Goal: Transaction & Acquisition: Purchase product/service

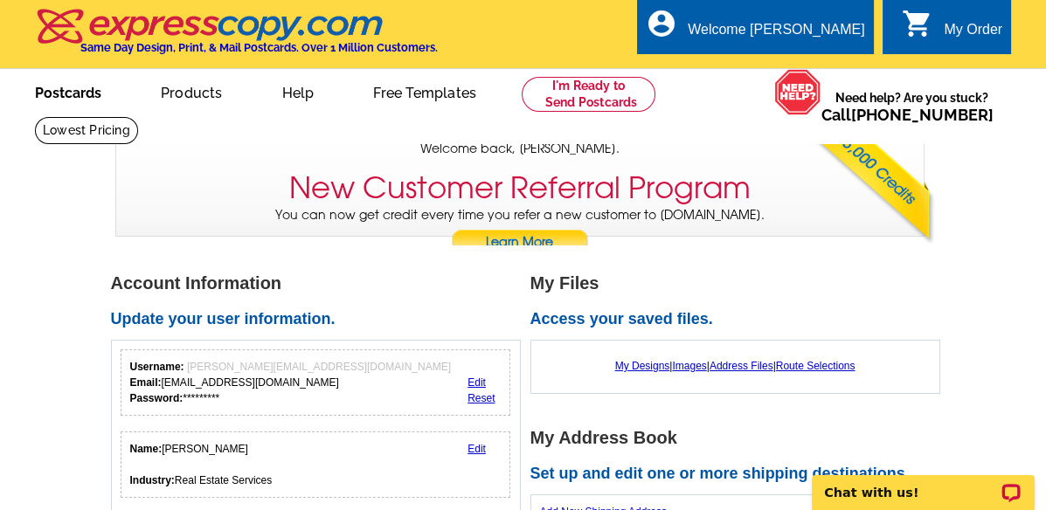
click at [66, 98] on link "Postcards" at bounding box center [68, 91] width 122 height 41
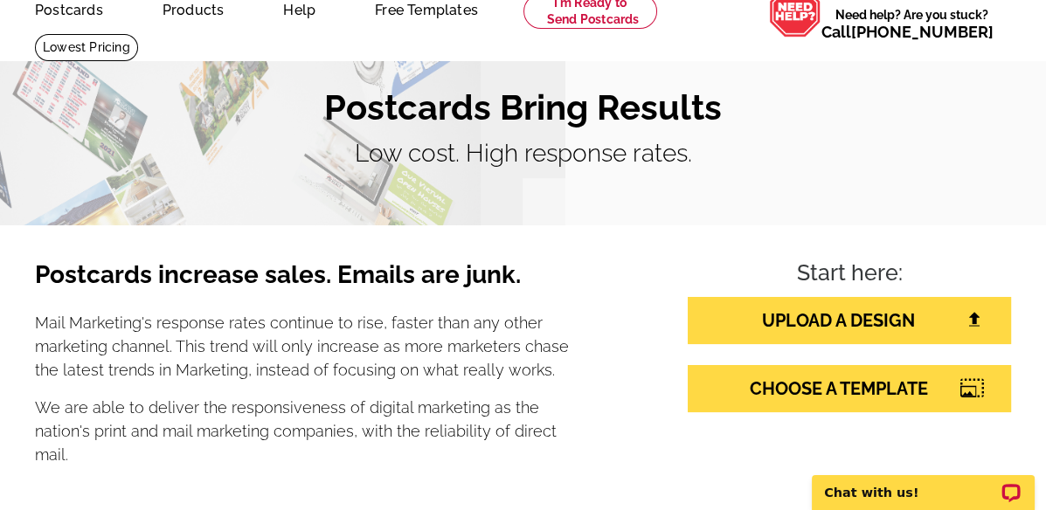
scroll to position [97, 0]
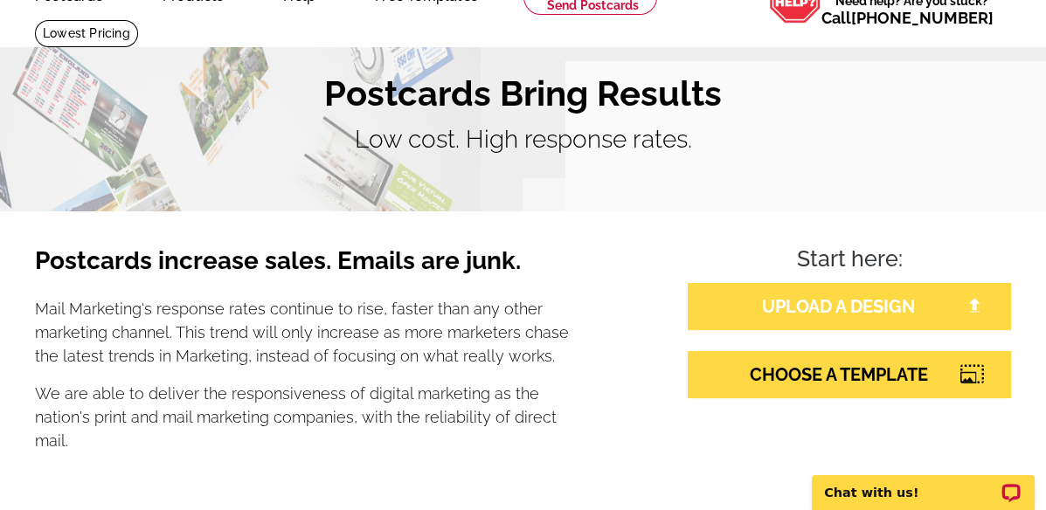
click at [823, 305] on link "UPLOAD A DESIGN" at bounding box center [849, 306] width 323 height 47
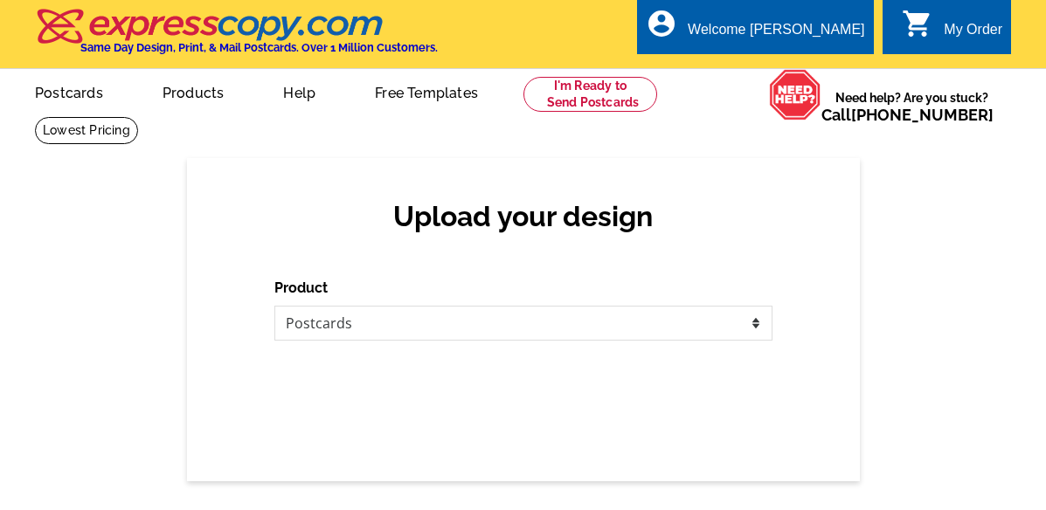
select select "1"
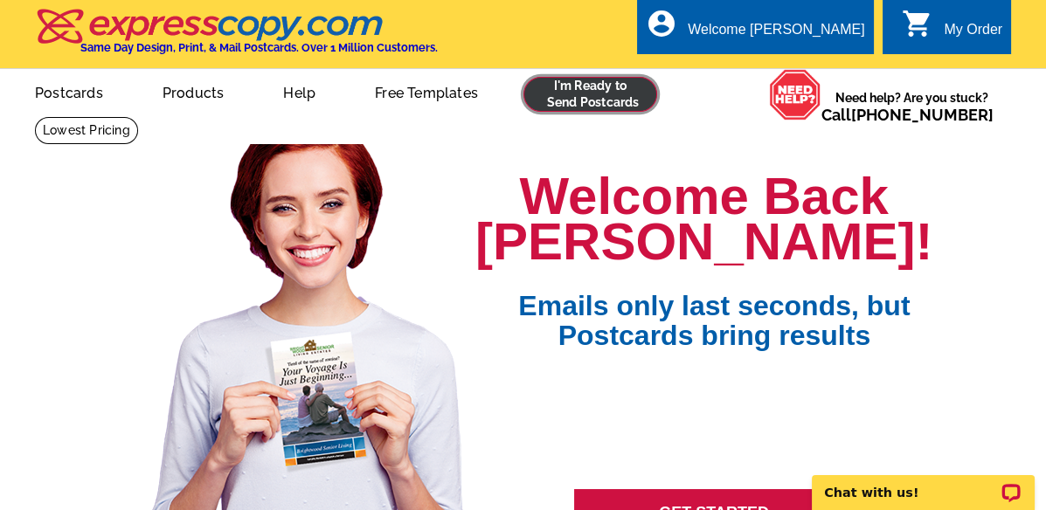
click at [589, 95] on link at bounding box center [590, 94] width 134 height 35
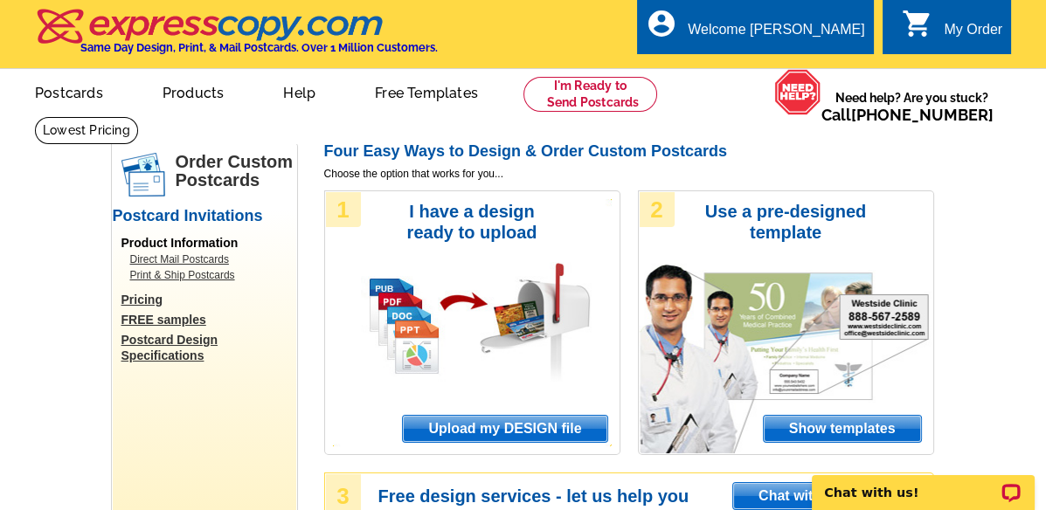
click at [503, 428] on span "Upload my DESIGN file" at bounding box center [505, 429] width 204 height 26
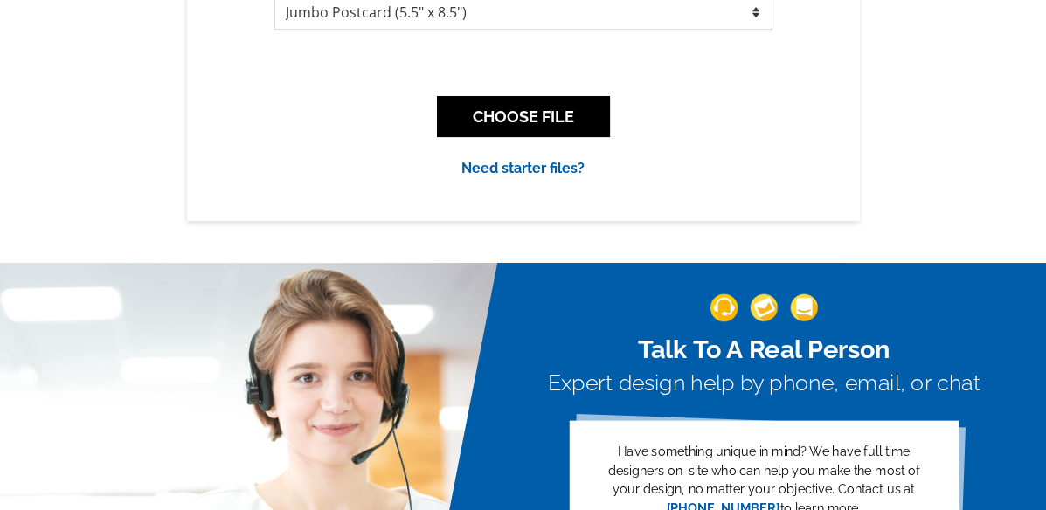
scroll to position [194, 0]
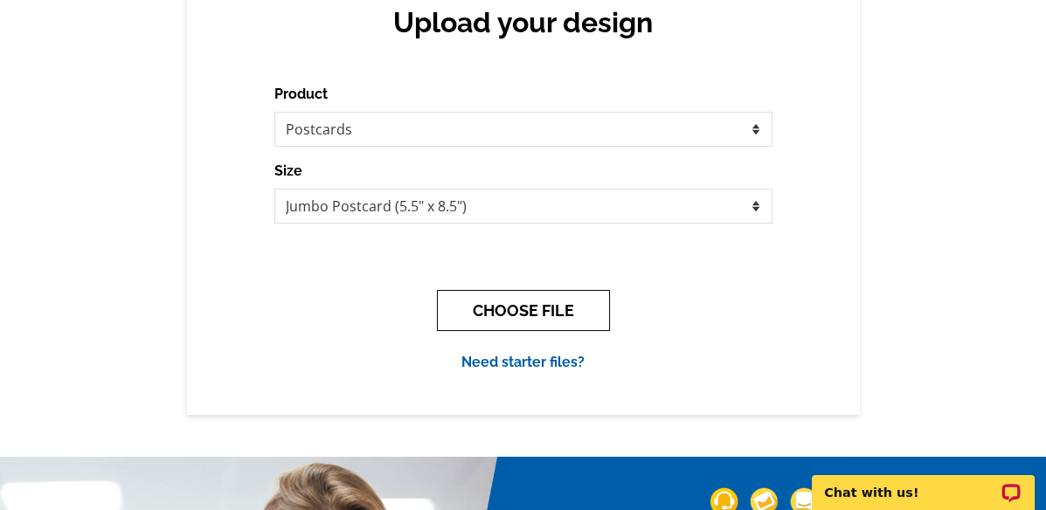
click at [502, 315] on button "CHOOSE FILE" at bounding box center [523, 310] width 173 height 41
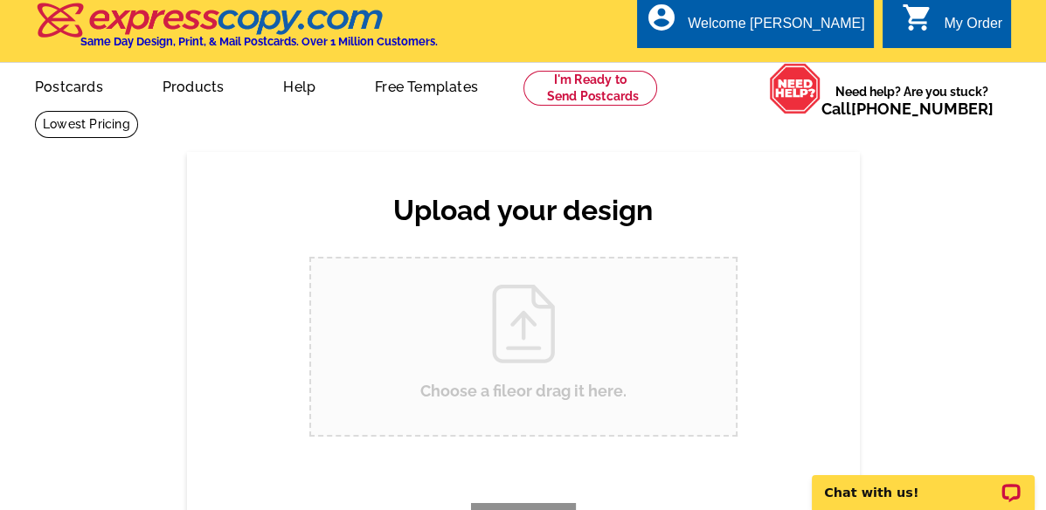
scroll to position [0, 0]
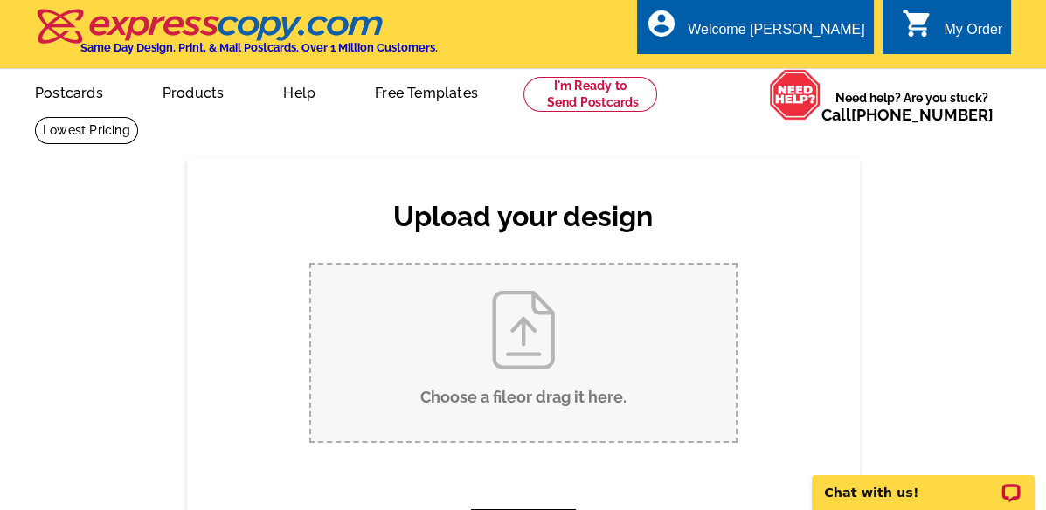
click at [515, 358] on input "Choose a file or drag it here ." at bounding box center [523, 353] width 425 height 177
type input "C:\fakepath\JUST LISTED postcard.pdf"
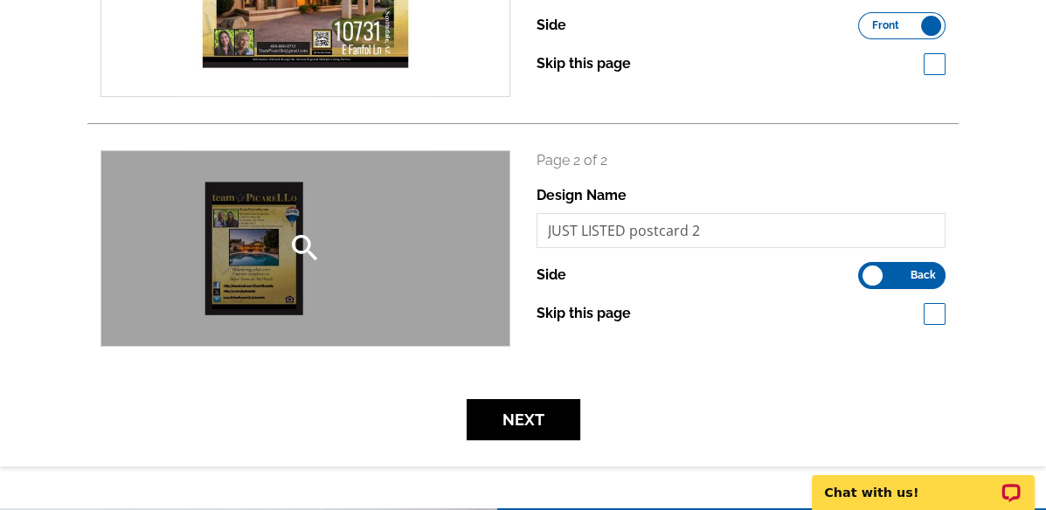
scroll to position [291, 0]
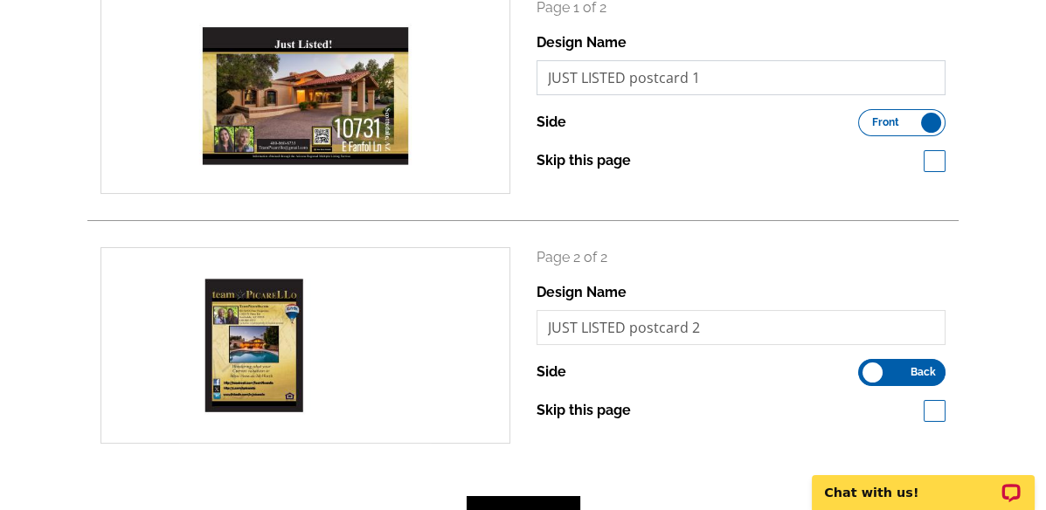
click at [627, 80] on input "JUST LISTED postcard 1" at bounding box center [742, 77] width 410 height 35
type input "JUST LISTED 107310postcard 1"
drag, startPoint x: 623, startPoint y: 329, endPoint x: 632, endPoint y: 334, distance: 9.8
click at [624, 329] on input "JUST LISTED postcard 2" at bounding box center [742, 327] width 410 height 35
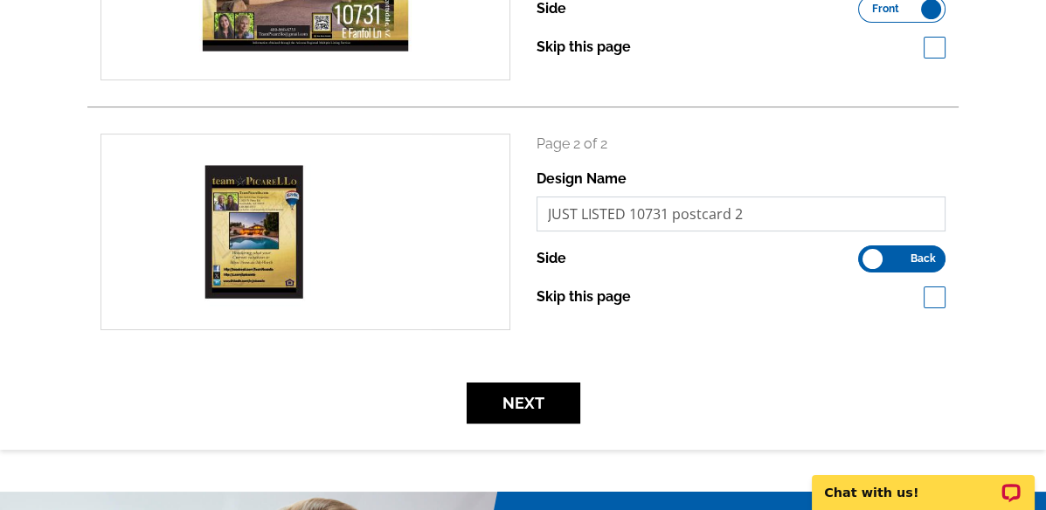
scroll to position [485, 0]
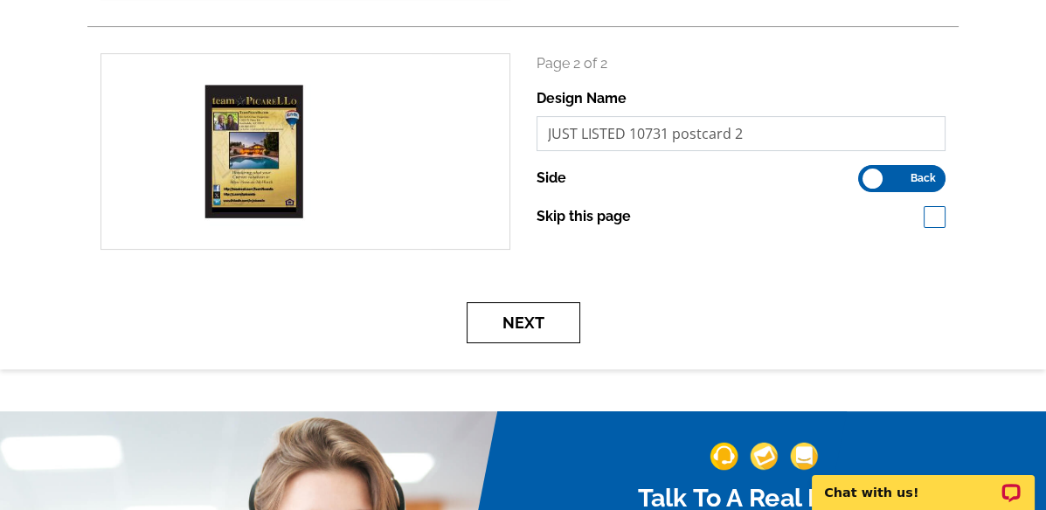
type input "JUST LISTED 10731 postcard 2"
click at [528, 324] on button "Next" at bounding box center [524, 322] width 114 height 41
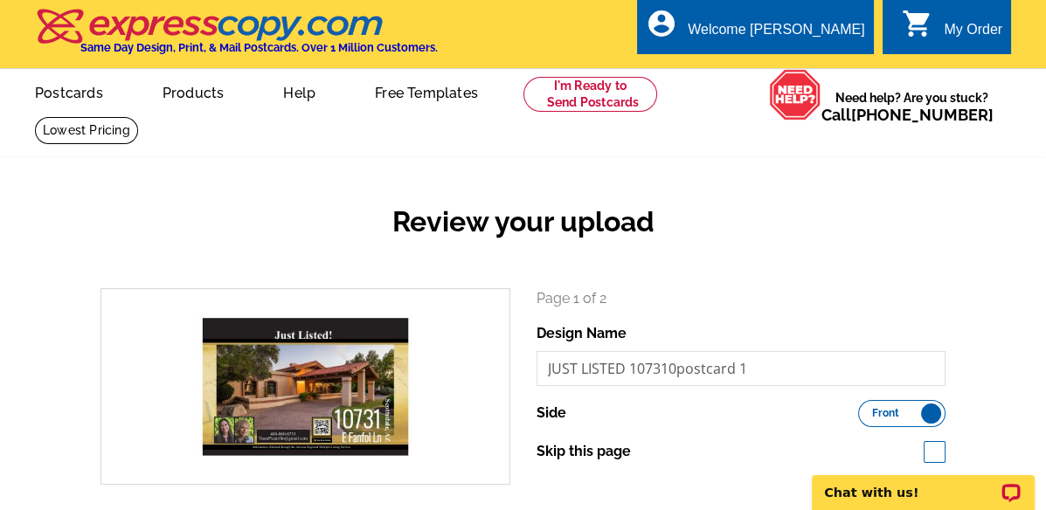
scroll to position [82, 0]
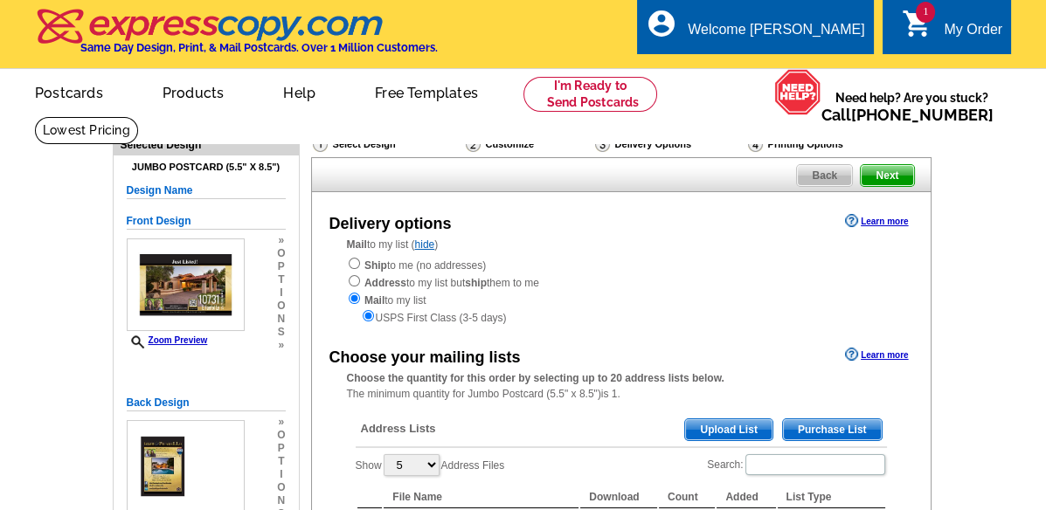
scroll to position [194, 0]
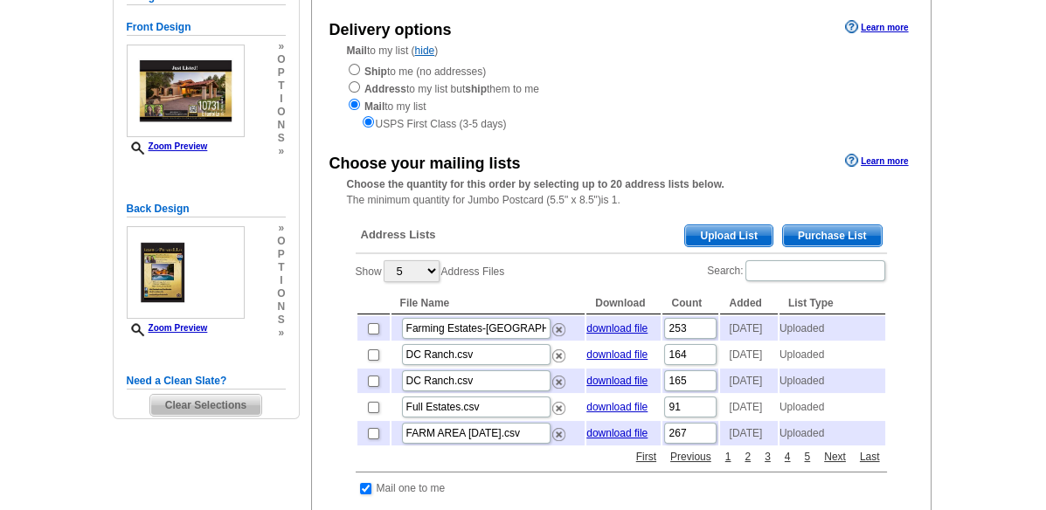
click at [725, 234] on span "Upload List" at bounding box center [728, 235] width 87 height 21
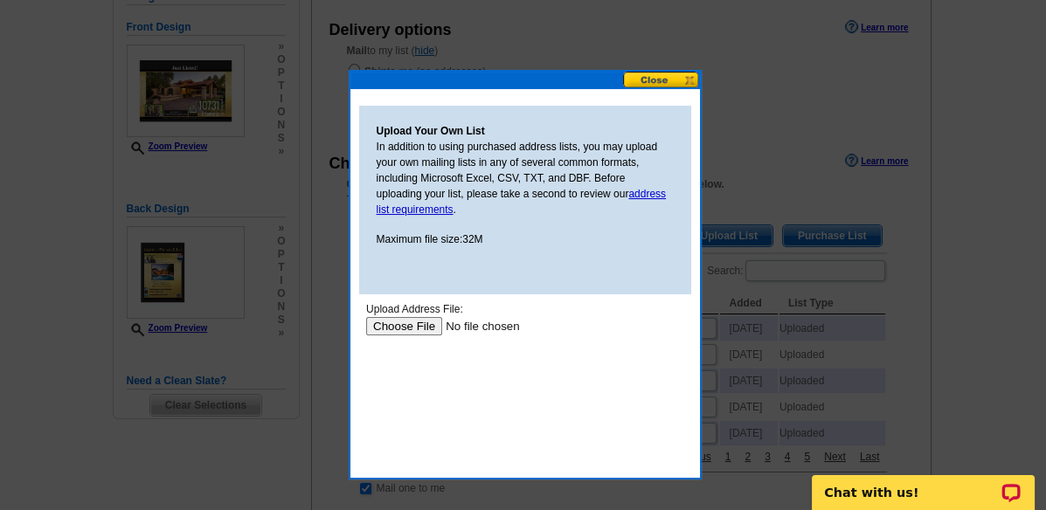
scroll to position [0, 0]
click at [409, 324] on input "file" at bounding box center [475, 326] width 221 height 18
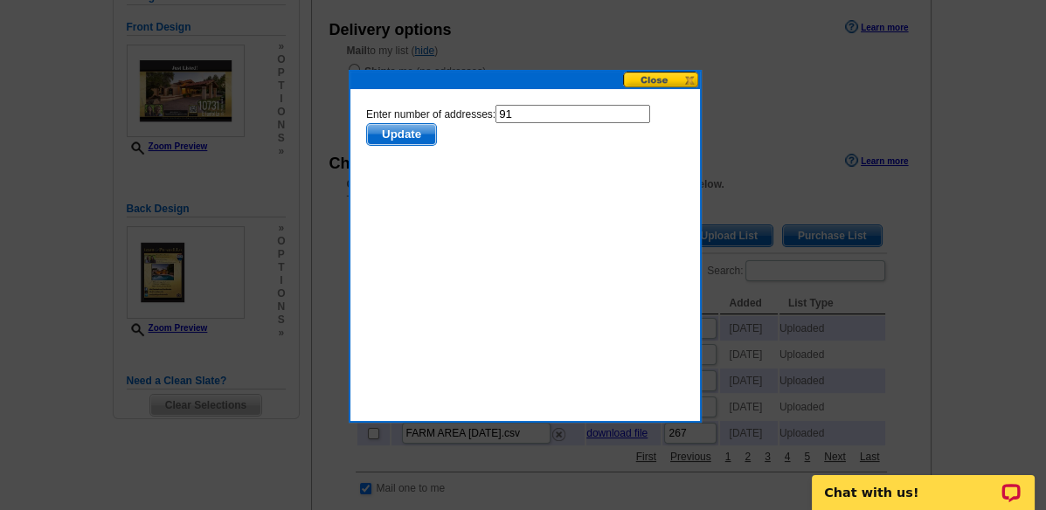
click at [397, 131] on span "Update" at bounding box center [400, 134] width 69 height 21
click at [400, 135] on span "Update" at bounding box center [400, 134] width 69 height 21
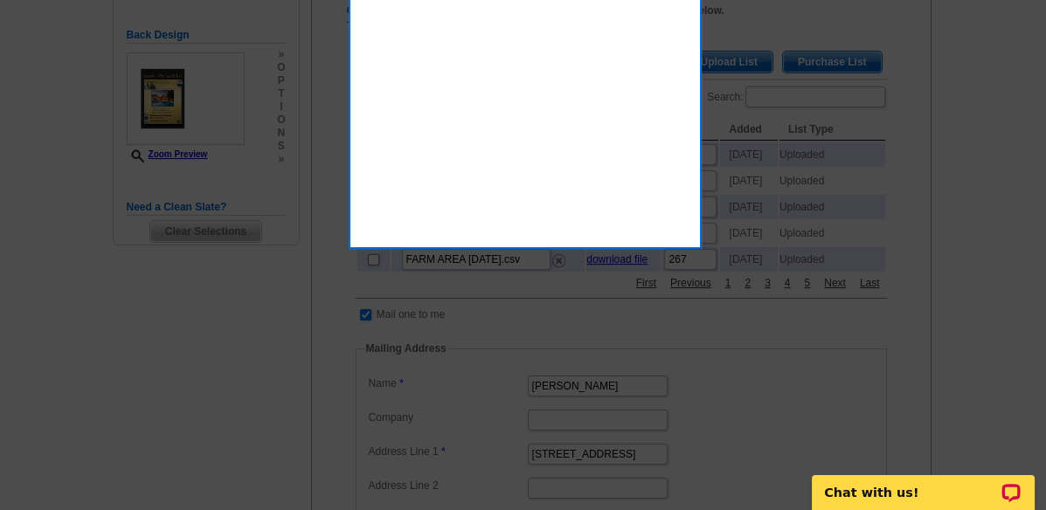
scroll to position [194, 0]
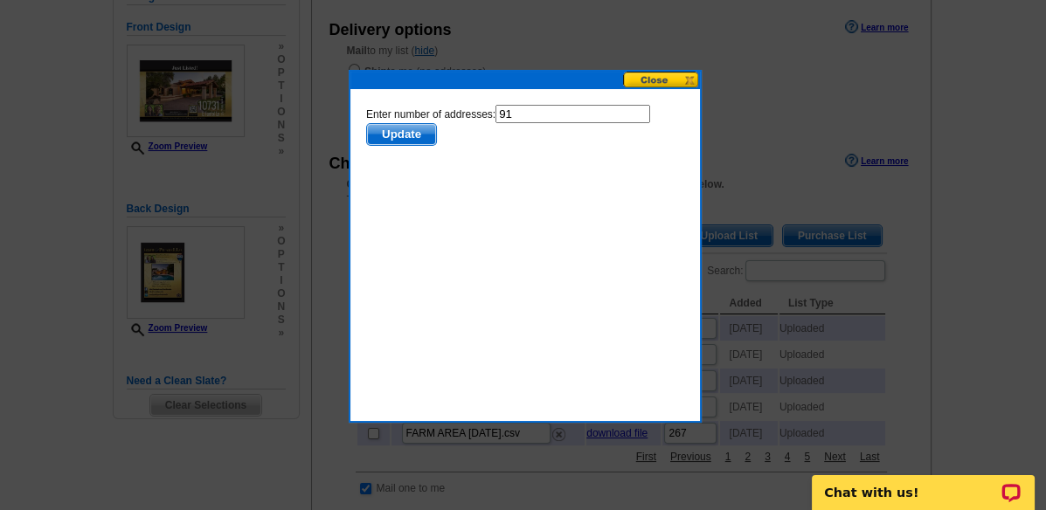
click at [646, 80] on button at bounding box center [661, 80] width 77 height 17
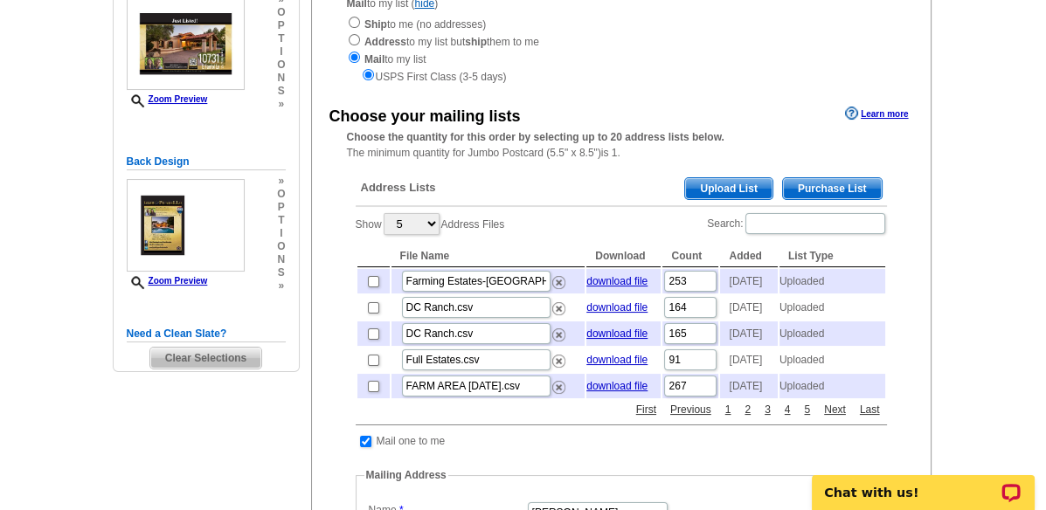
scroll to position [291, 0]
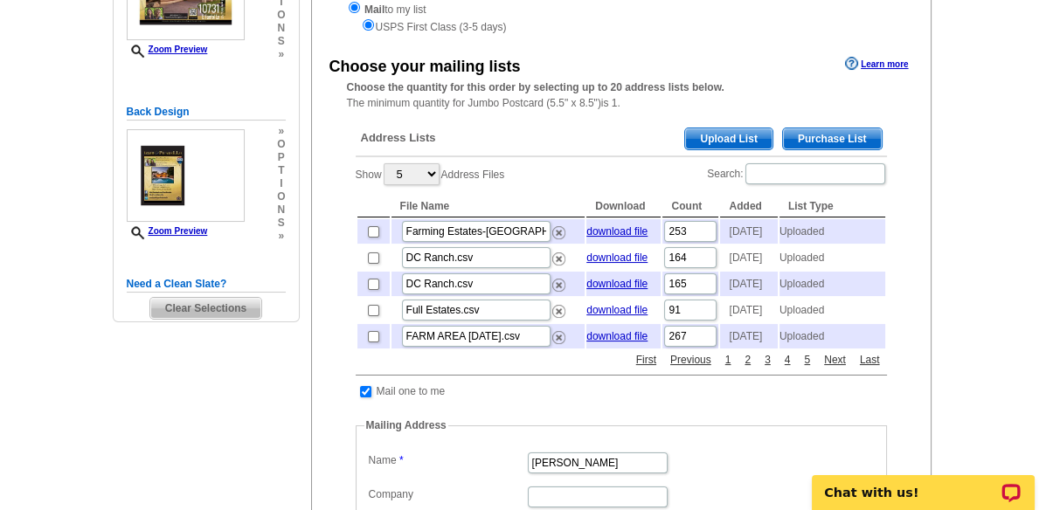
click at [723, 136] on span "Upload List" at bounding box center [728, 138] width 87 height 21
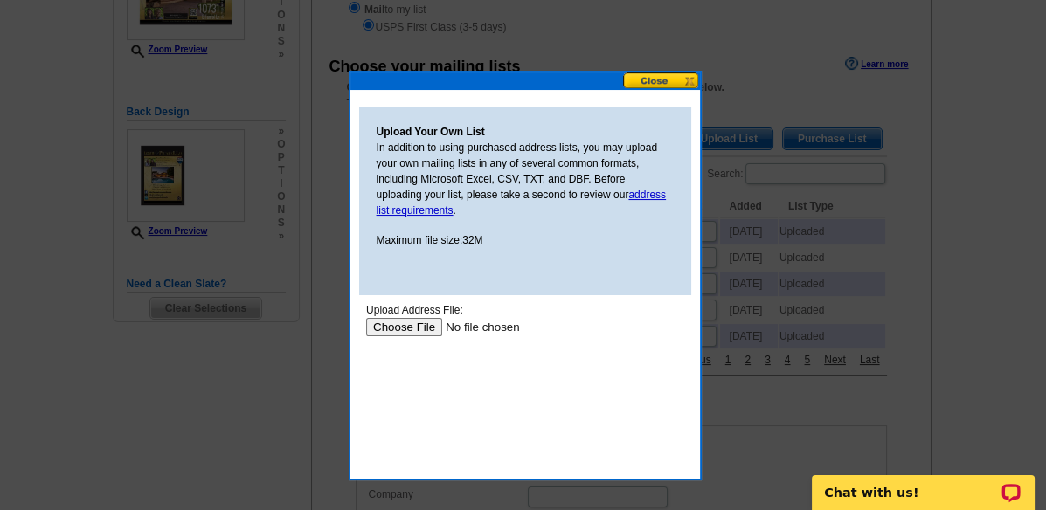
scroll to position [0, 0]
click at [425, 322] on input "file" at bounding box center [475, 326] width 221 height 18
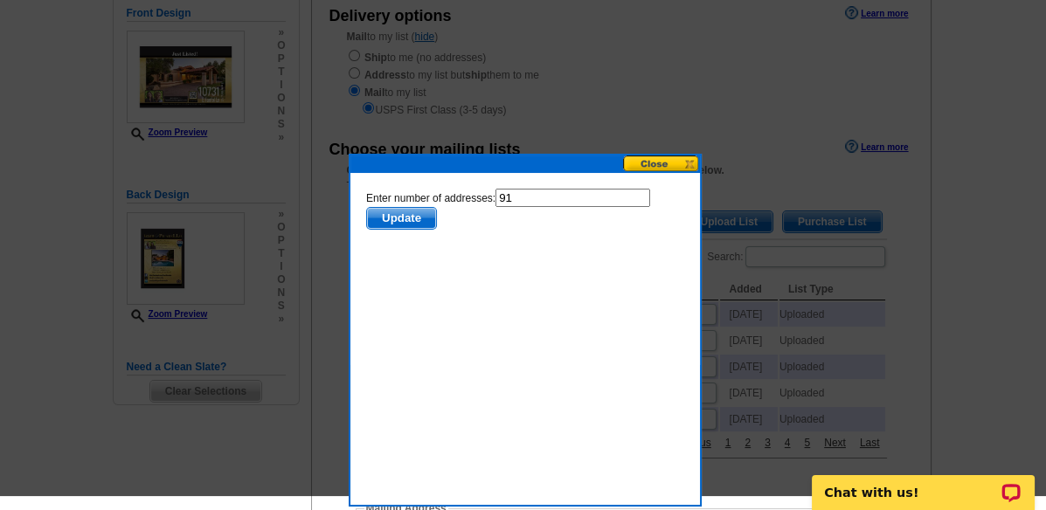
scroll to position [194, 0]
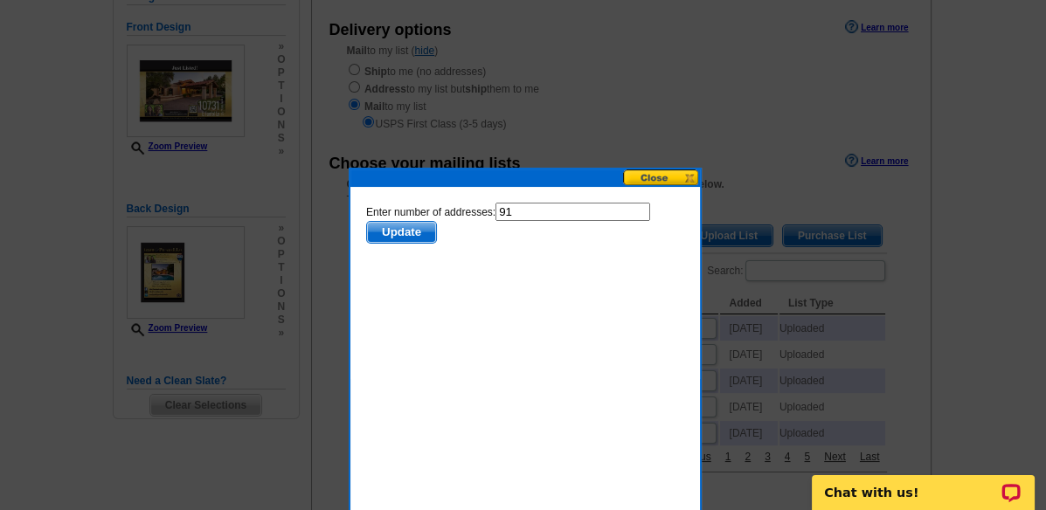
click at [397, 226] on span "Update" at bounding box center [400, 231] width 69 height 21
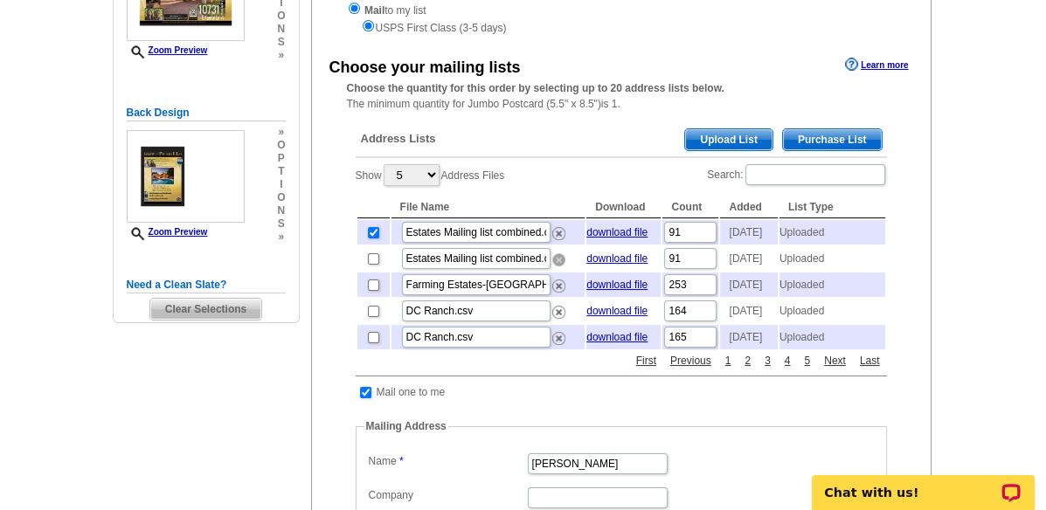
drag, startPoint x: 554, startPoint y: 271, endPoint x: 634, endPoint y: 50, distance: 234.9
click at [554, 267] on img at bounding box center [558, 259] width 13 height 13
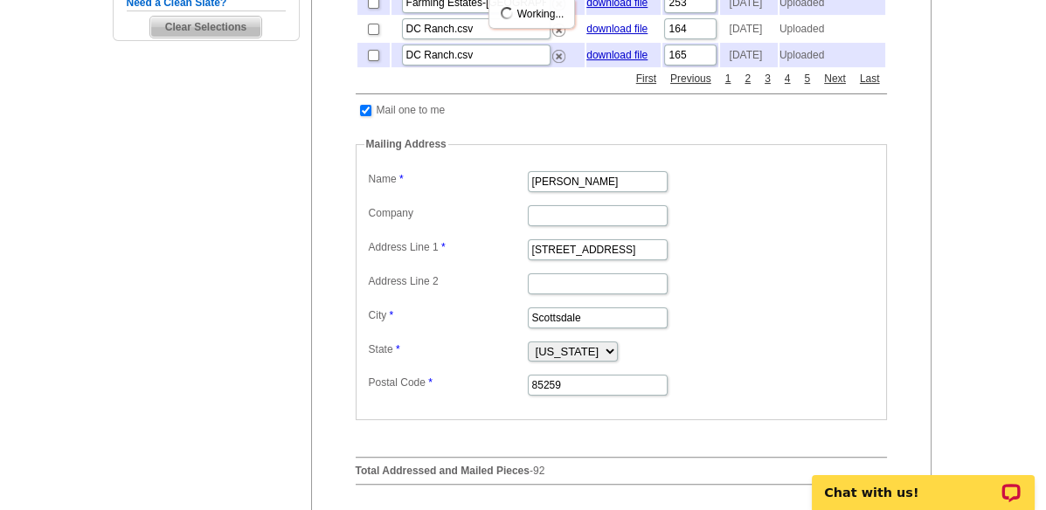
scroll to position [581, 0]
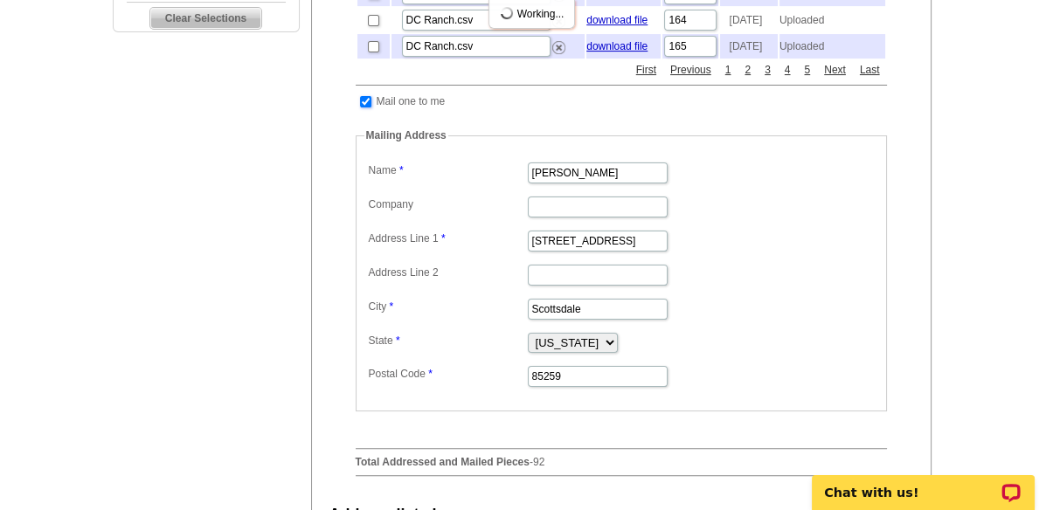
click at [364, 107] on input "checkbox" at bounding box center [365, 101] width 11 height 11
checkbox input "false"
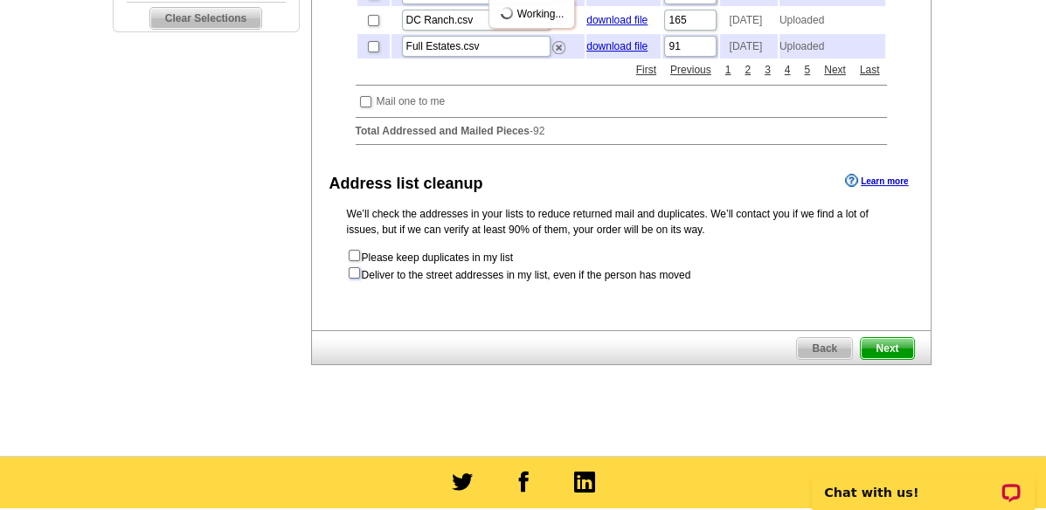
drag, startPoint x: 351, startPoint y: 310, endPoint x: 799, endPoint y: 281, distance: 448.3
click at [351, 279] on input "checkbox" at bounding box center [354, 272] width 11 height 11
checkbox input "true"
radio input "true"
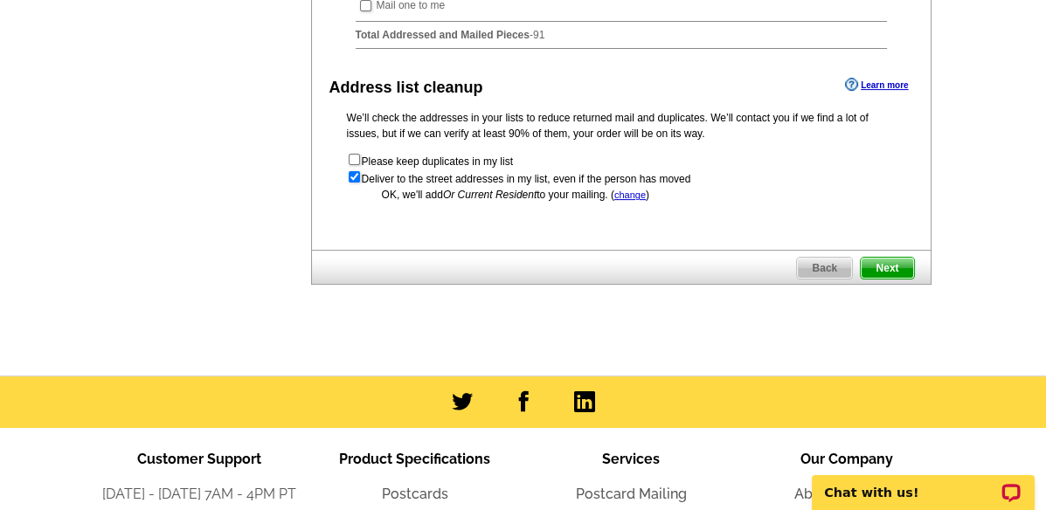
scroll to position [679, 0]
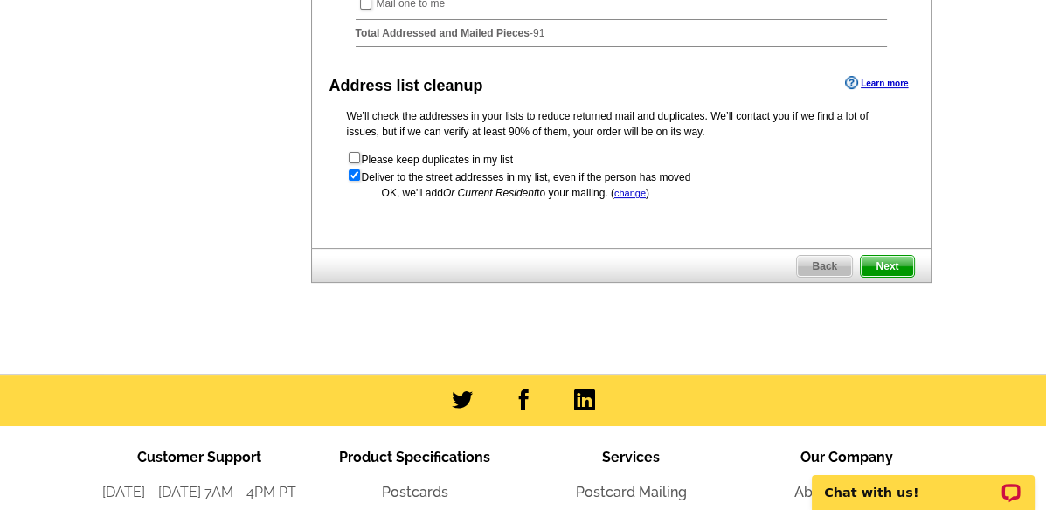
click at [889, 277] on span "Next" at bounding box center [887, 266] width 52 height 21
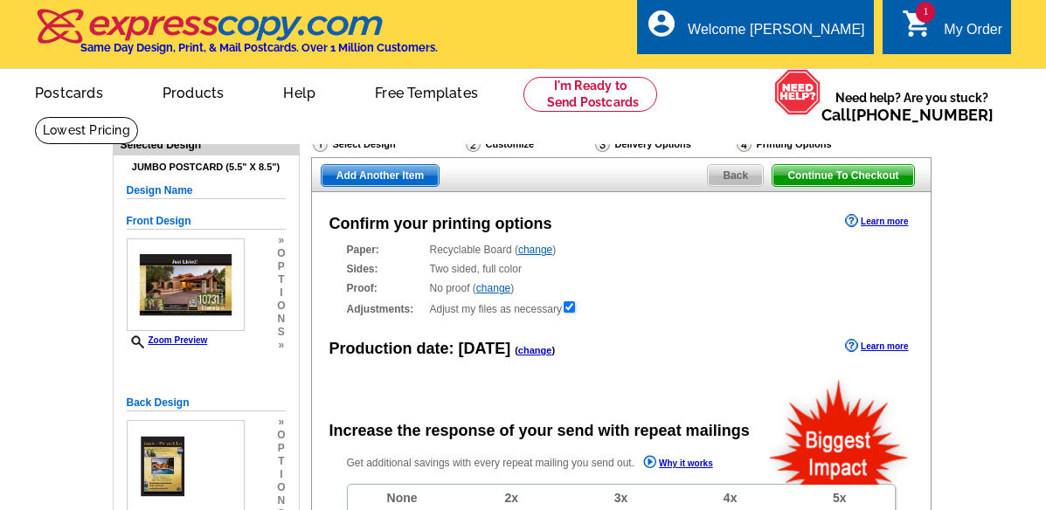
scroll to position [413, 0]
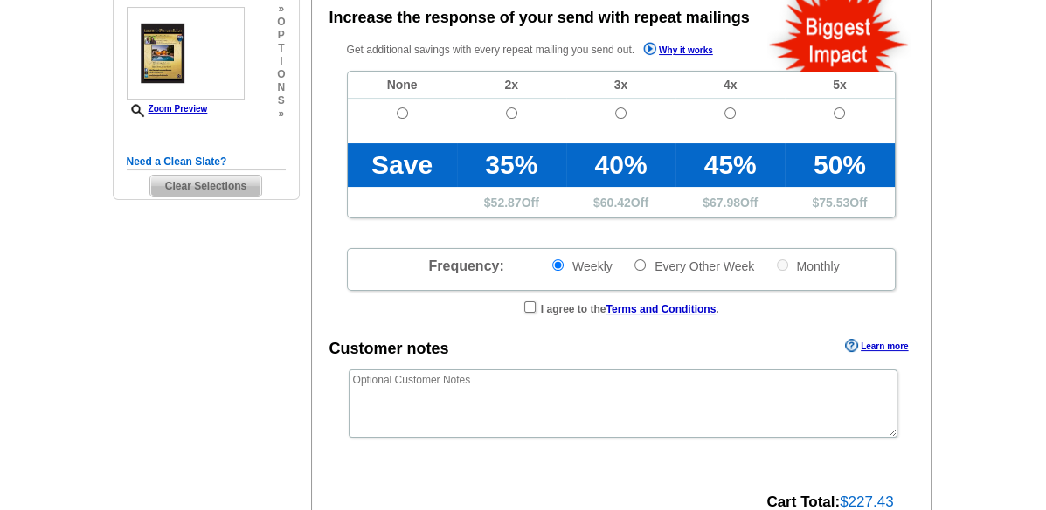
radio input "false"
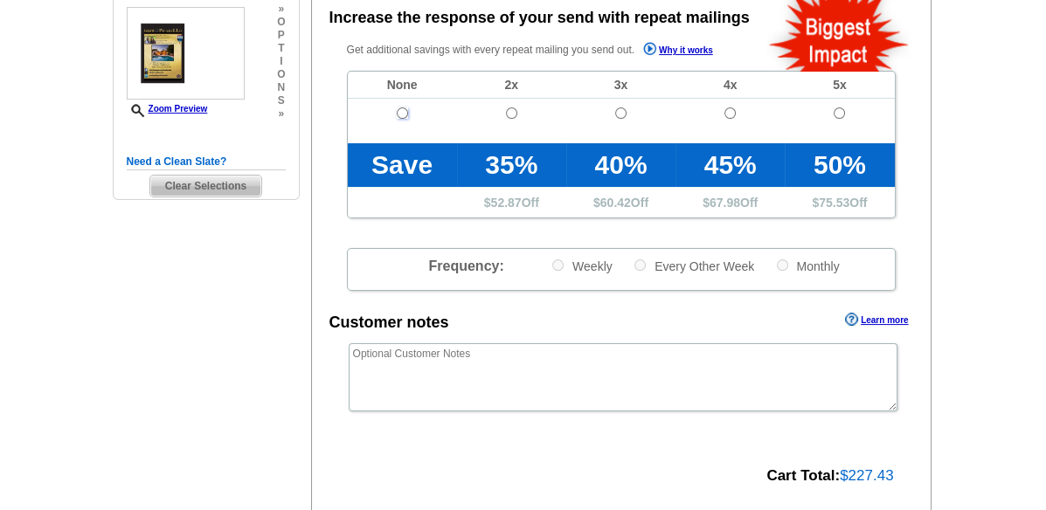
click at [397, 113] on input "radio" at bounding box center [402, 112] width 11 height 11
radio input "true"
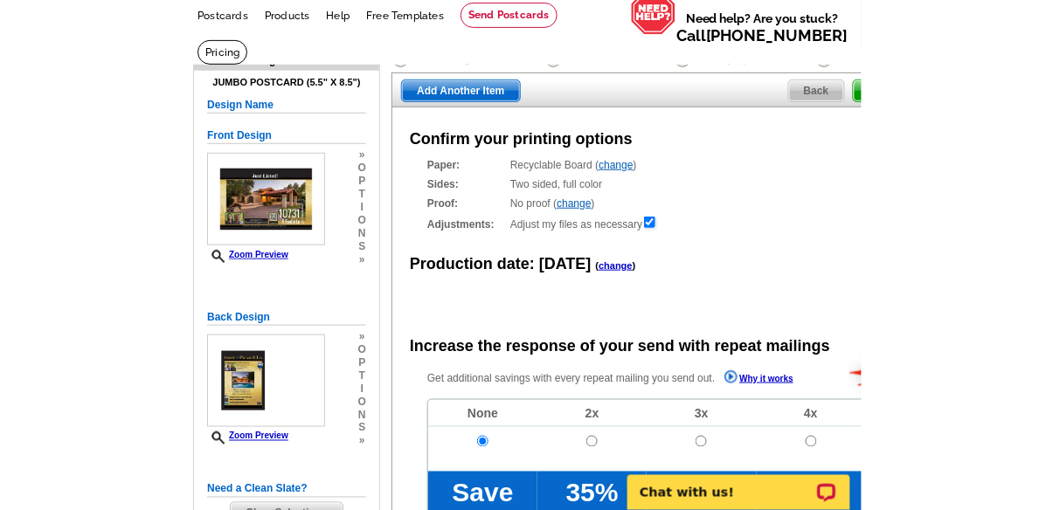
scroll to position [79, 0]
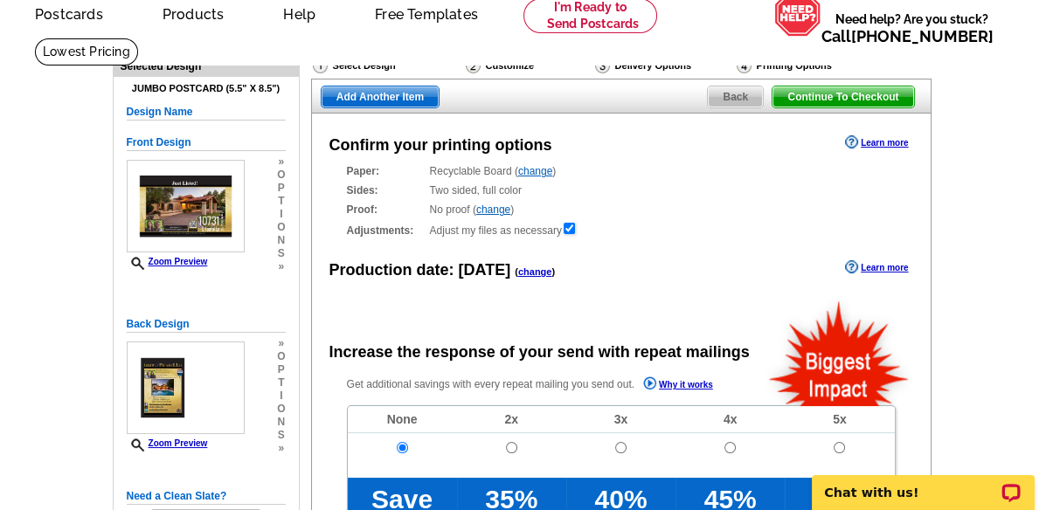
click at [745, 94] on span "Back" at bounding box center [735, 97] width 55 height 21
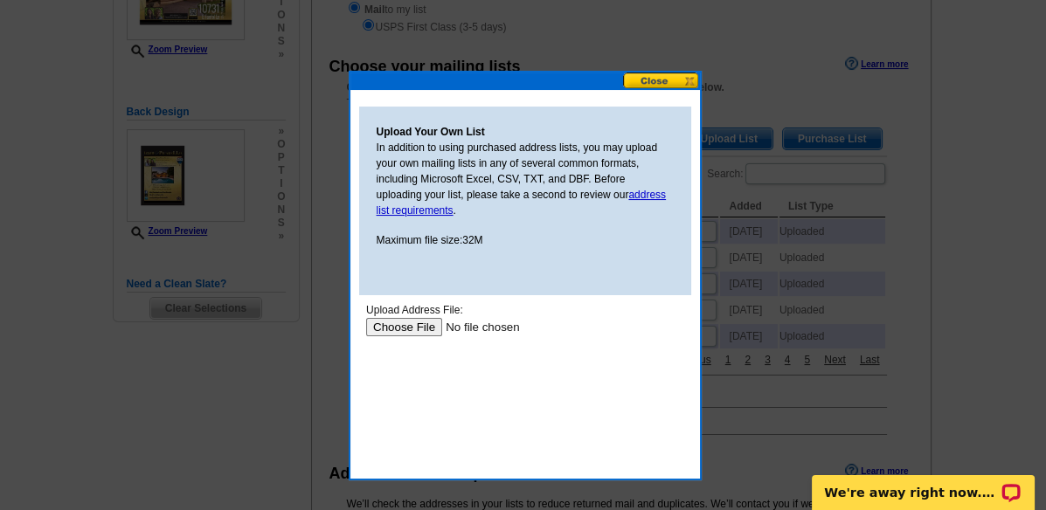
click at [404, 327] on input "file" at bounding box center [475, 326] width 221 height 18
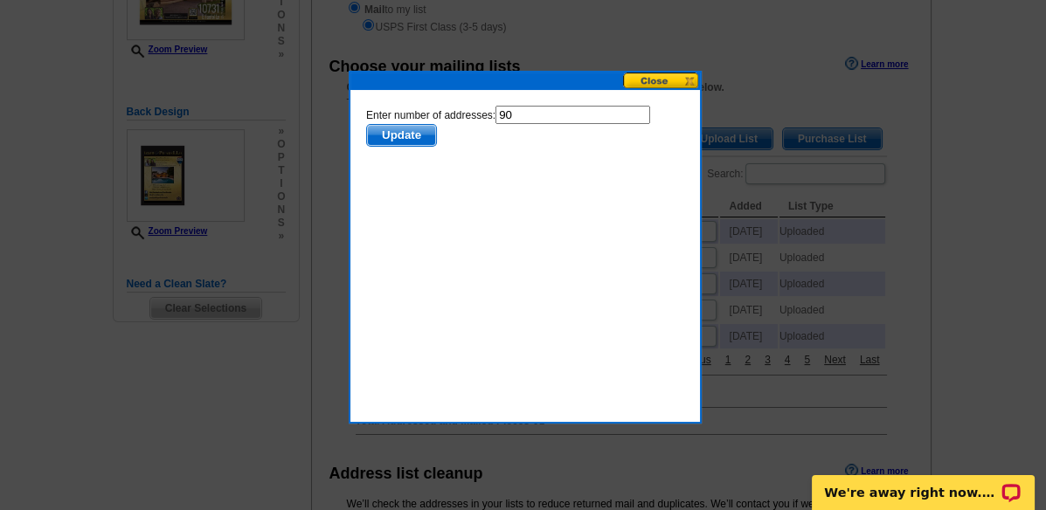
click at [392, 135] on span "Update" at bounding box center [400, 134] width 69 height 21
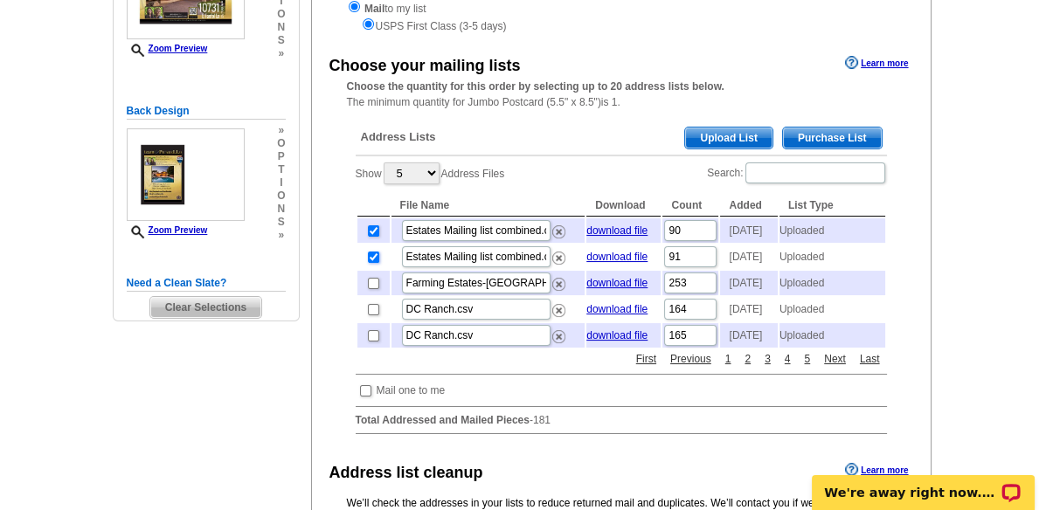
click at [369, 263] on input "checkbox" at bounding box center [373, 257] width 11 height 11
checkbox input "false"
click at [559, 265] on img at bounding box center [558, 258] width 13 height 13
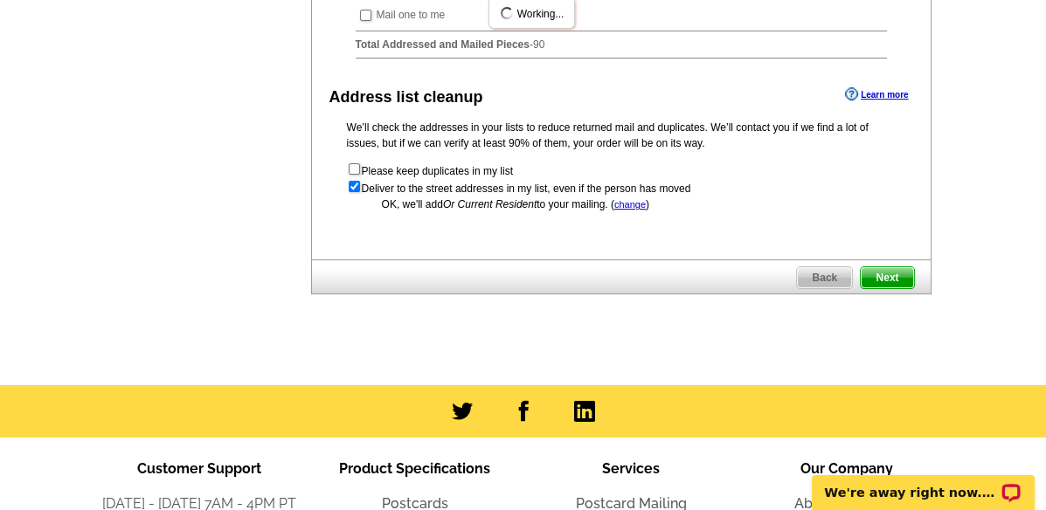
scroll to position [681, 0]
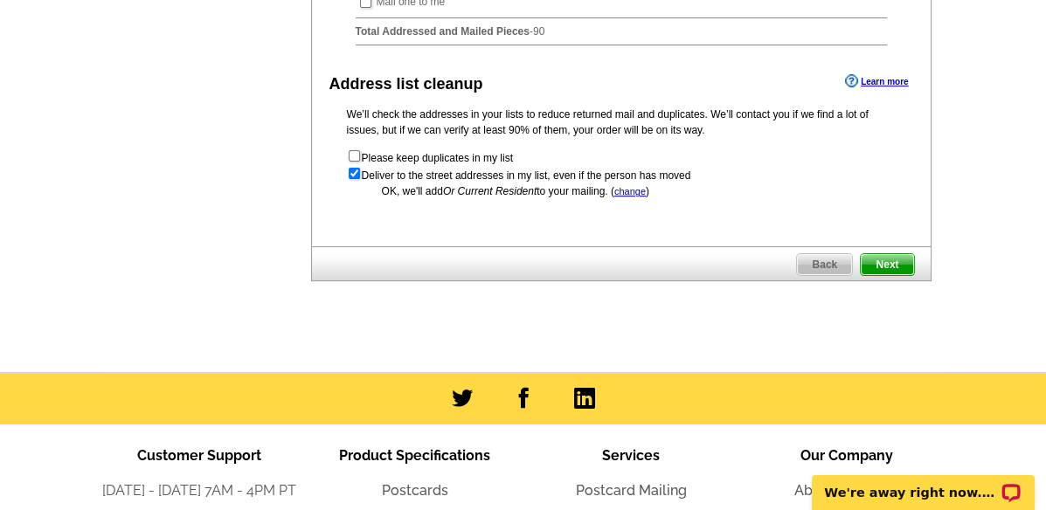
click at [889, 275] on span "Next" at bounding box center [887, 264] width 52 height 21
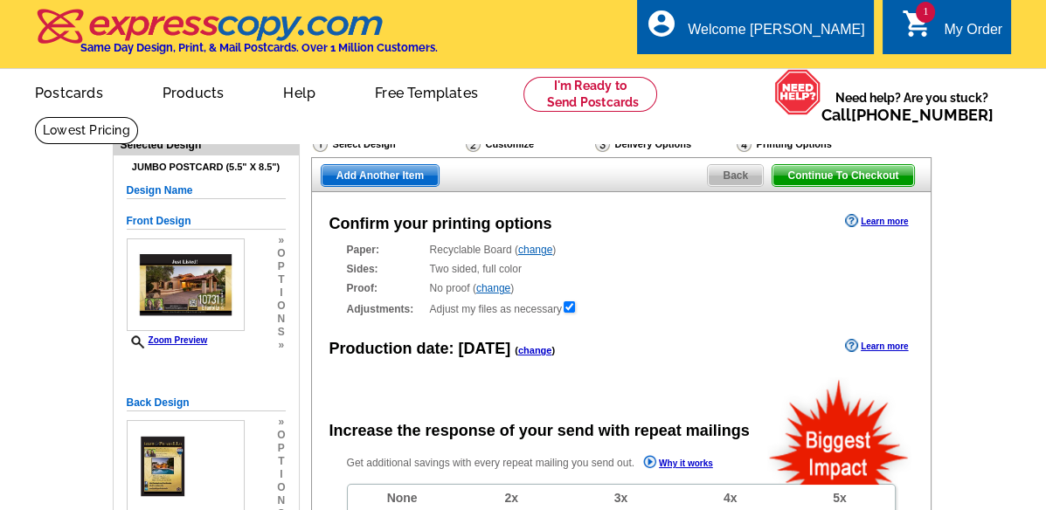
radio input "false"
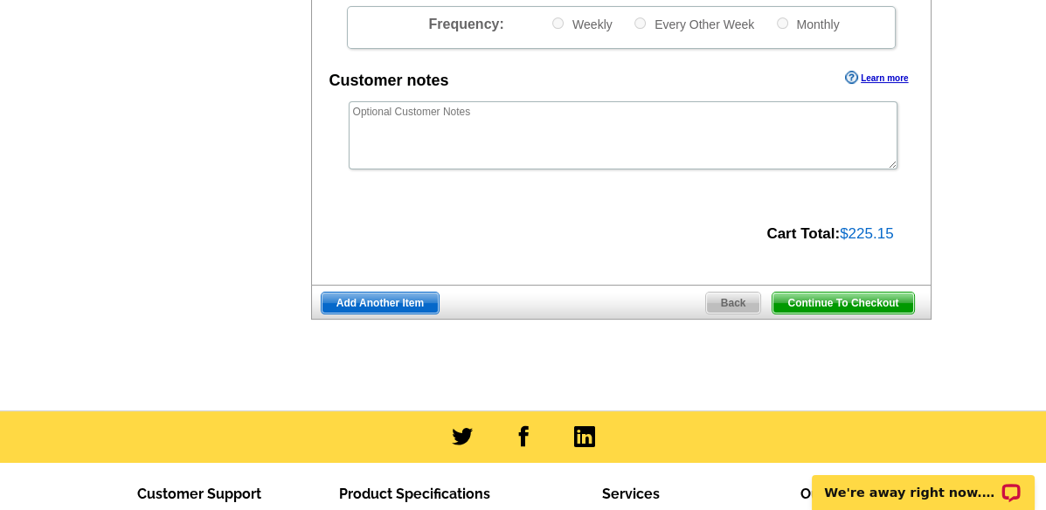
scroll to position [680, 0]
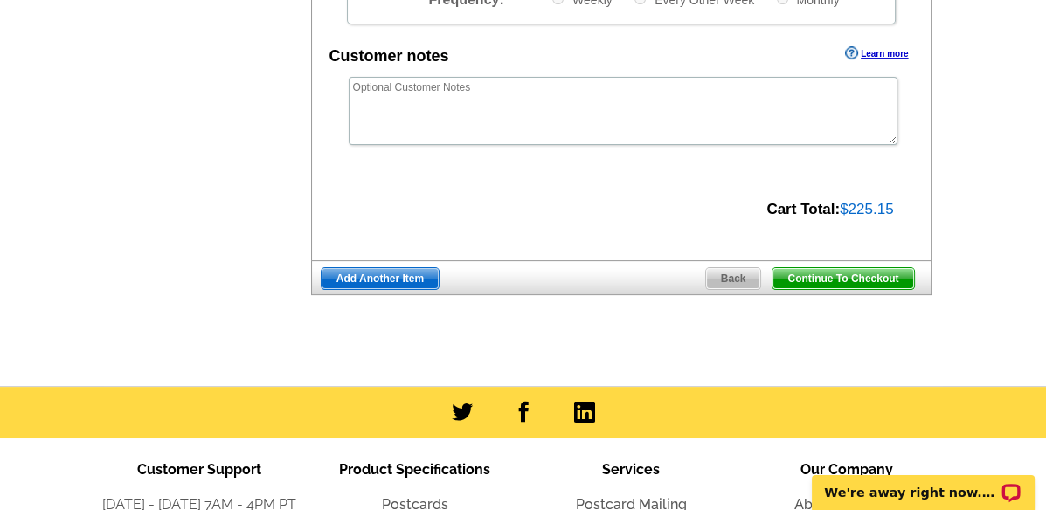
click at [832, 284] on span "Continue To Checkout" at bounding box center [842, 278] width 141 height 21
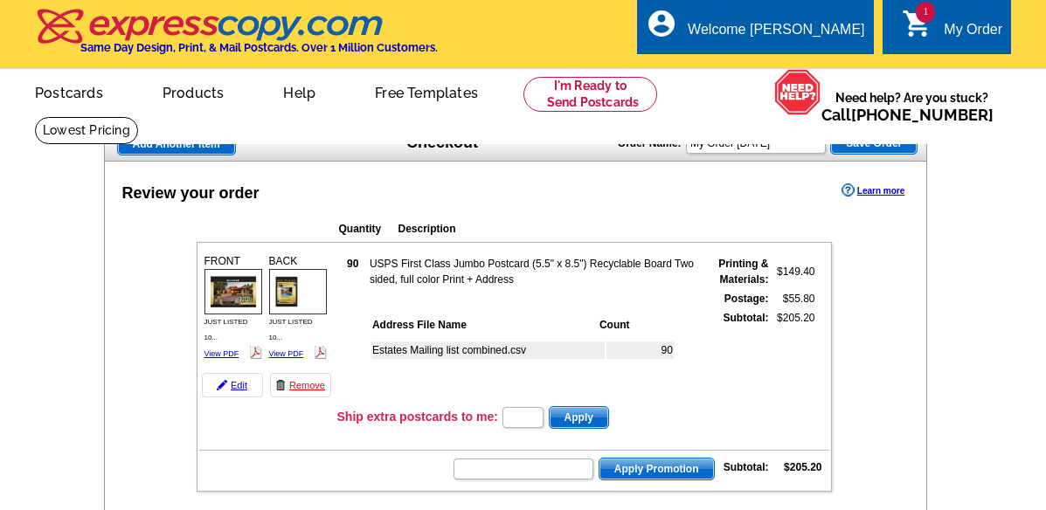
scroll to position [97, 0]
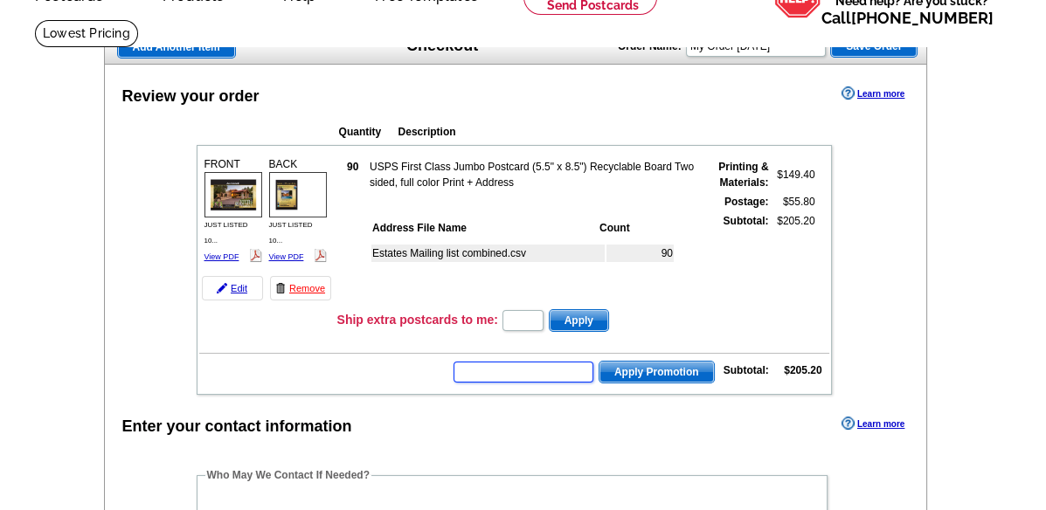
click at [497, 370] on input "text" at bounding box center [524, 372] width 140 height 21
click at [490, 369] on input "text" at bounding box center [524, 372] width 140 height 21
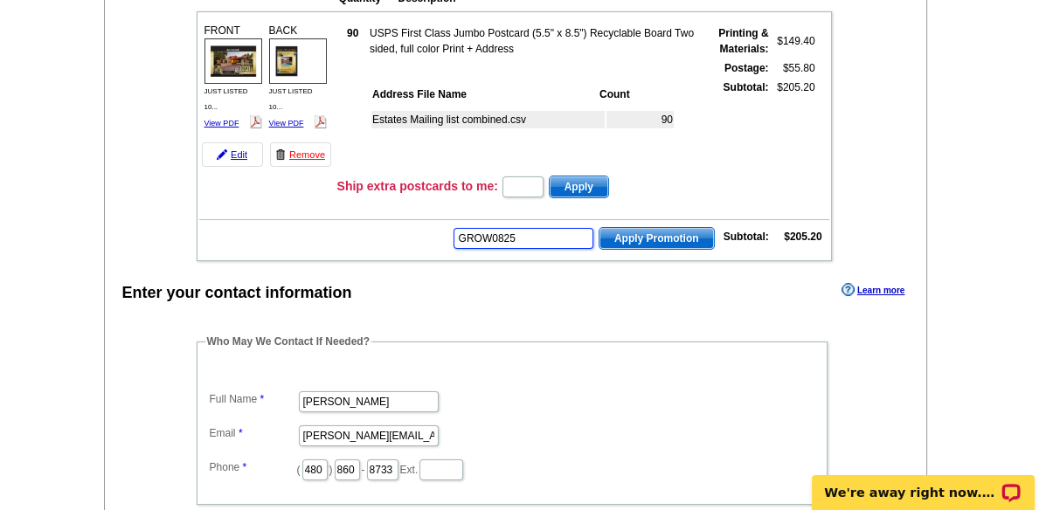
scroll to position [291, 0]
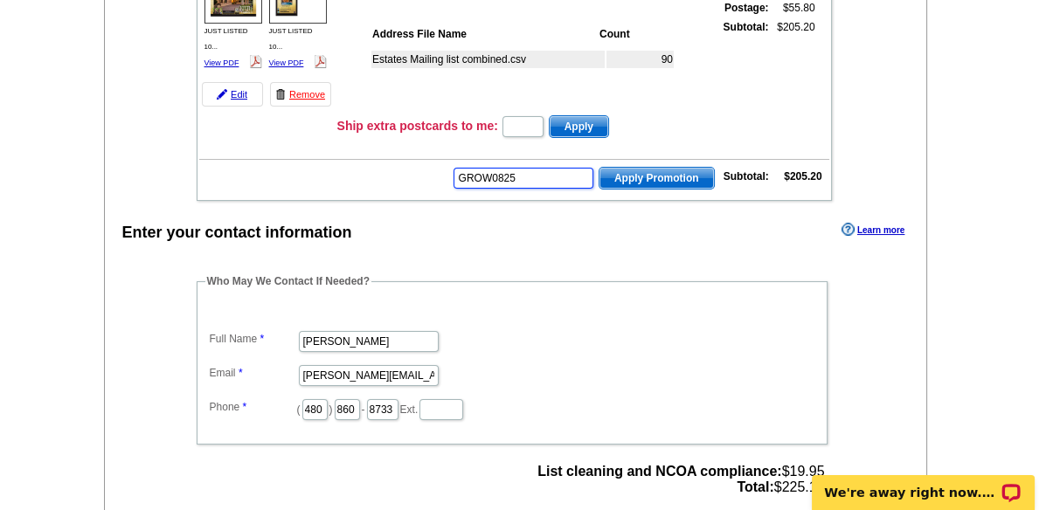
type input "GROW0825"
click at [653, 179] on span "Apply Promotion" at bounding box center [656, 178] width 114 height 21
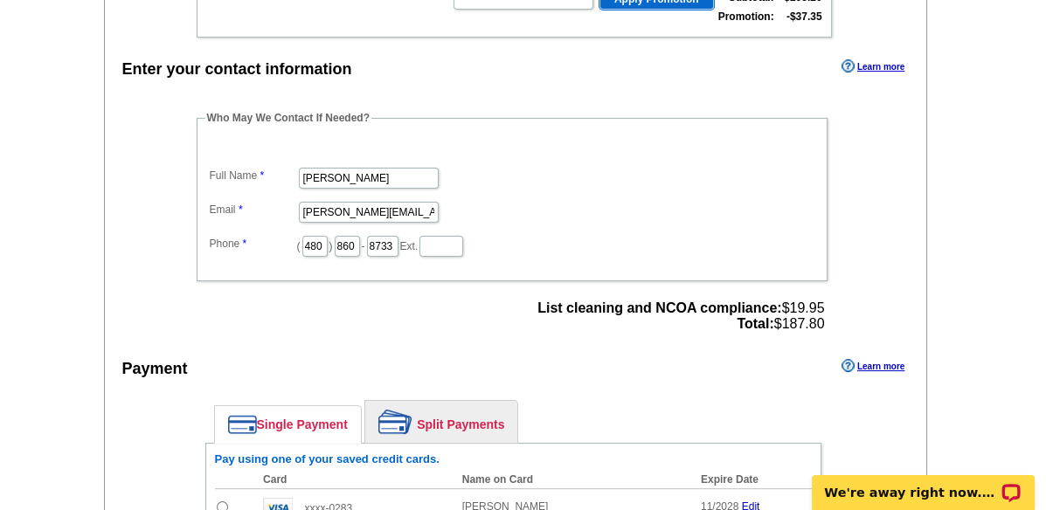
scroll to position [680, 0]
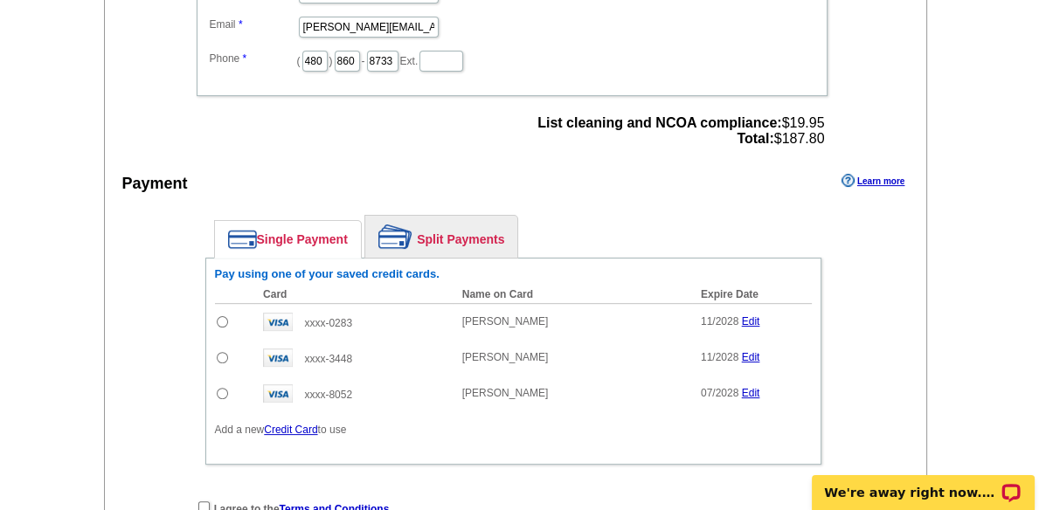
click at [221, 322] on input "radio" at bounding box center [222, 321] width 11 height 11
radio input "true"
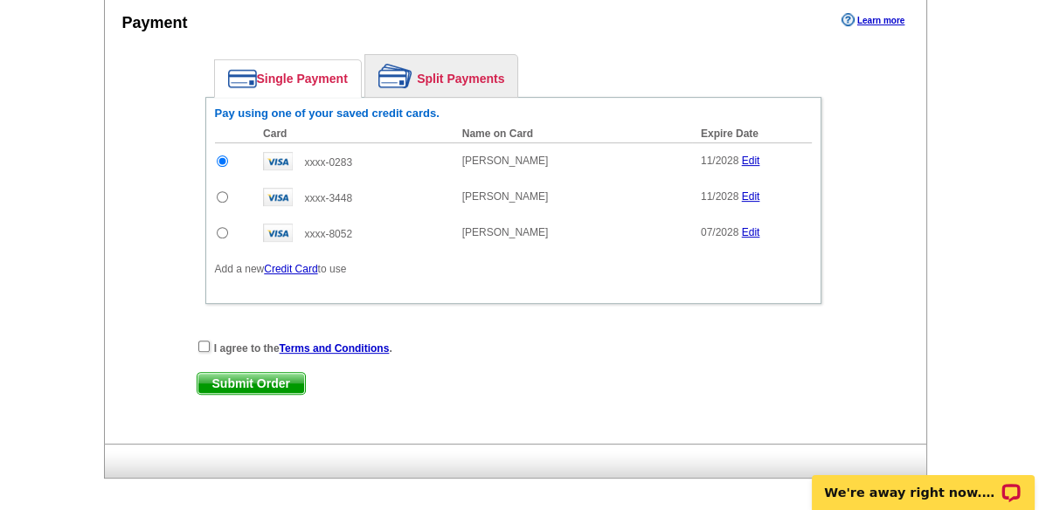
scroll to position [971, 0]
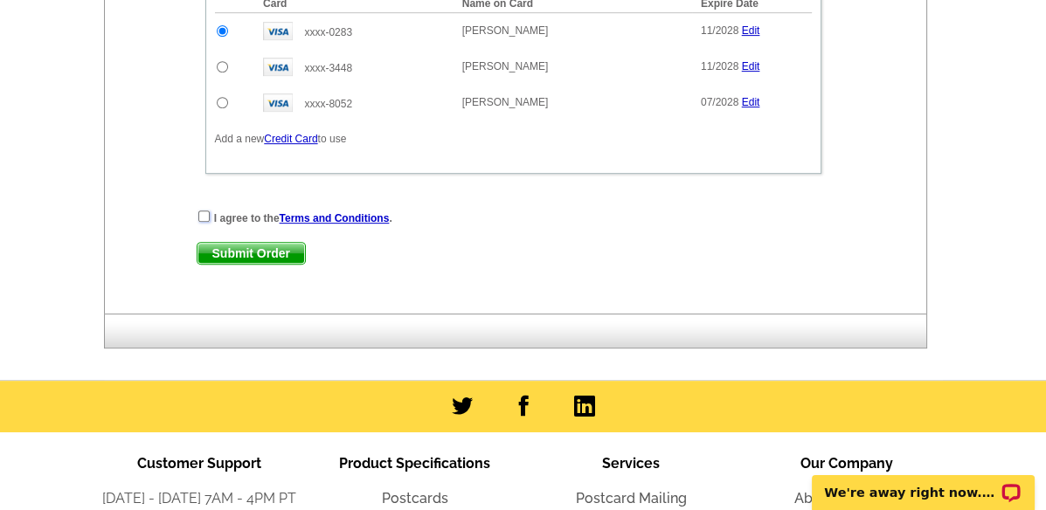
click at [202, 214] on input "checkbox" at bounding box center [203, 216] width 11 height 11
checkbox input "true"
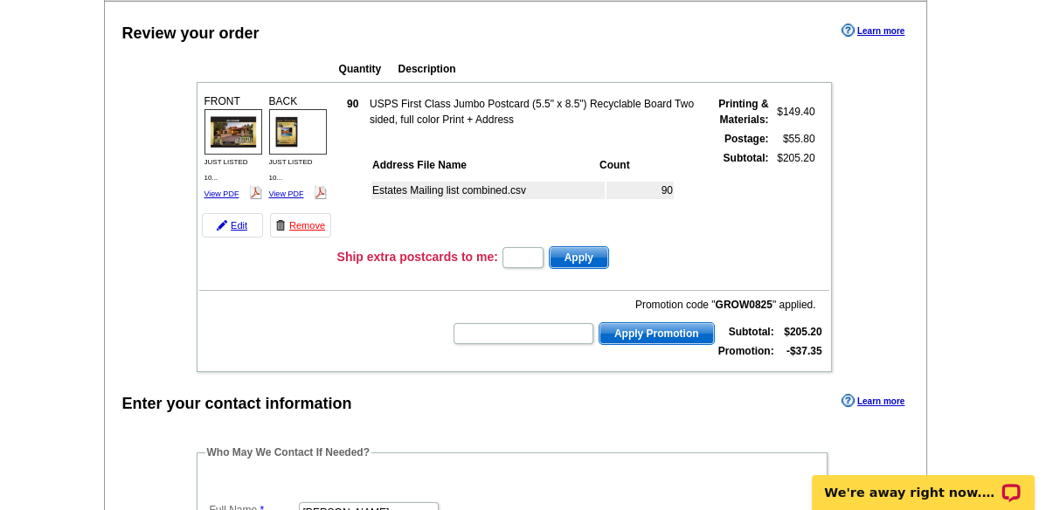
scroll to position [0, 0]
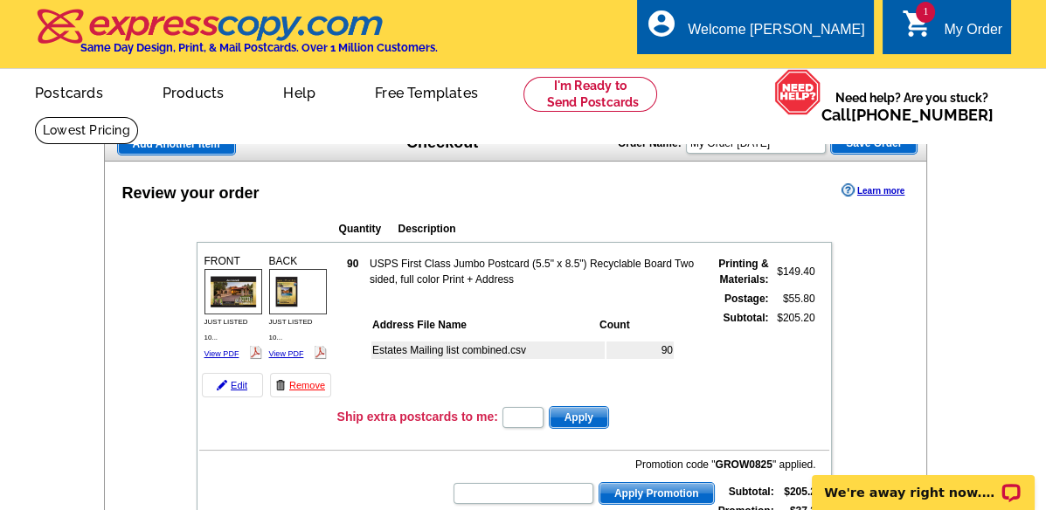
click at [234, 298] on img at bounding box center [233, 291] width 58 height 45
click at [286, 354] on link "View PDF" at bounding box center [286, 354] width 35 height 9
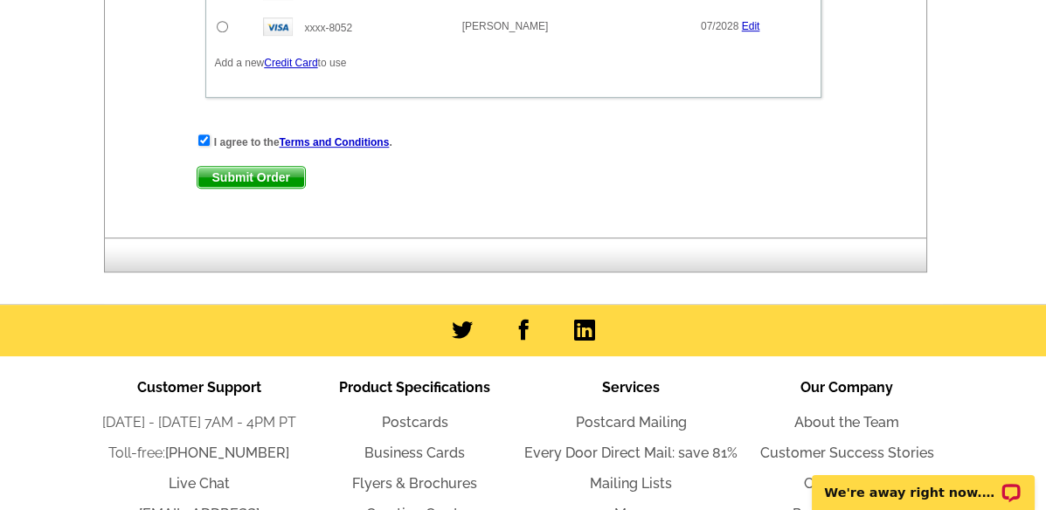
scroll to position [1068, 0]
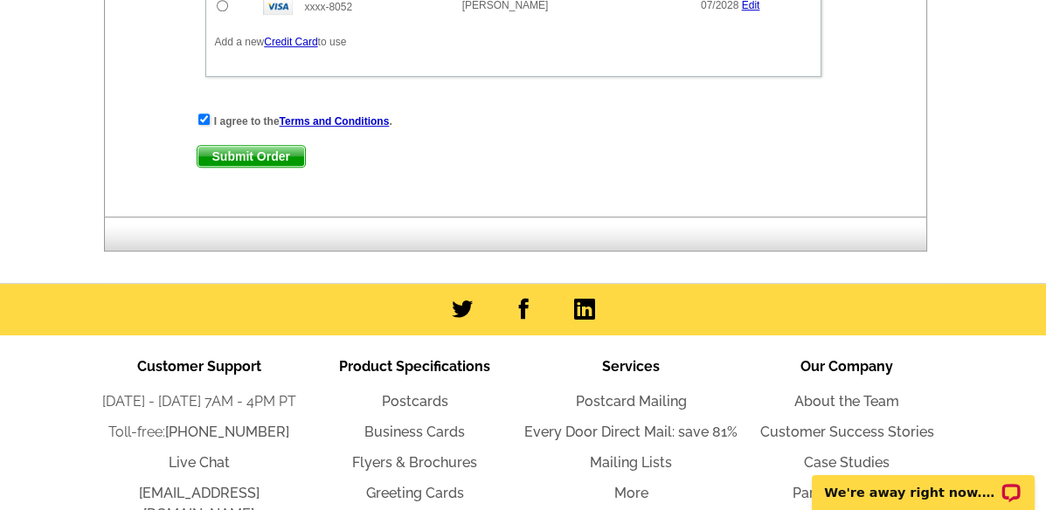
click at [247, 156] on span "Submit Order" at bounding box center [250, 156] width 107 height 21
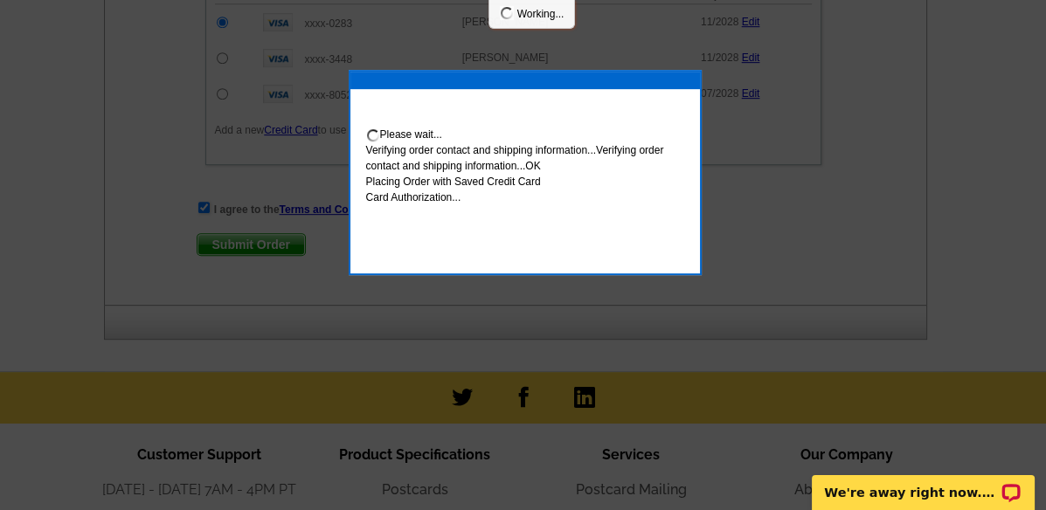
scroll to position [1156, 0]
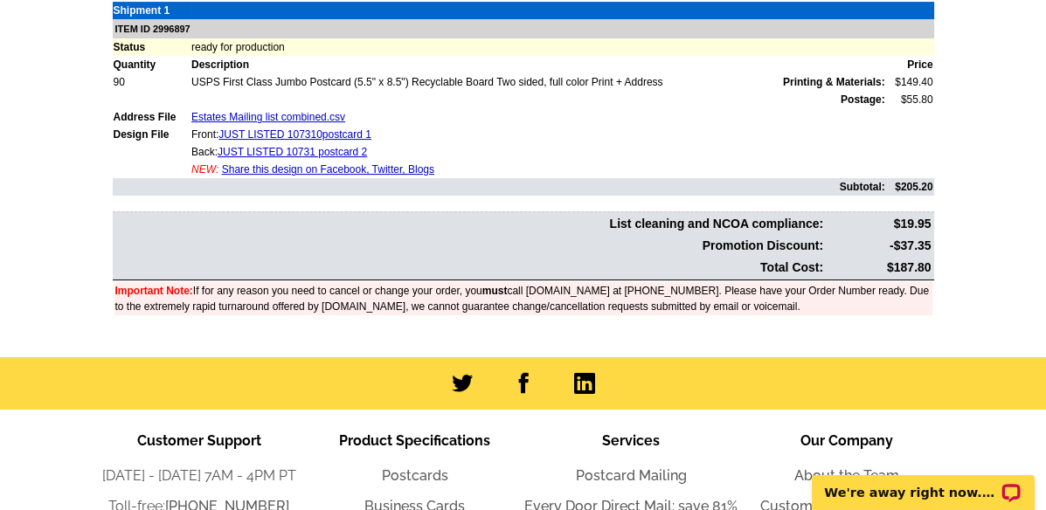
scroll to position [582, 0]
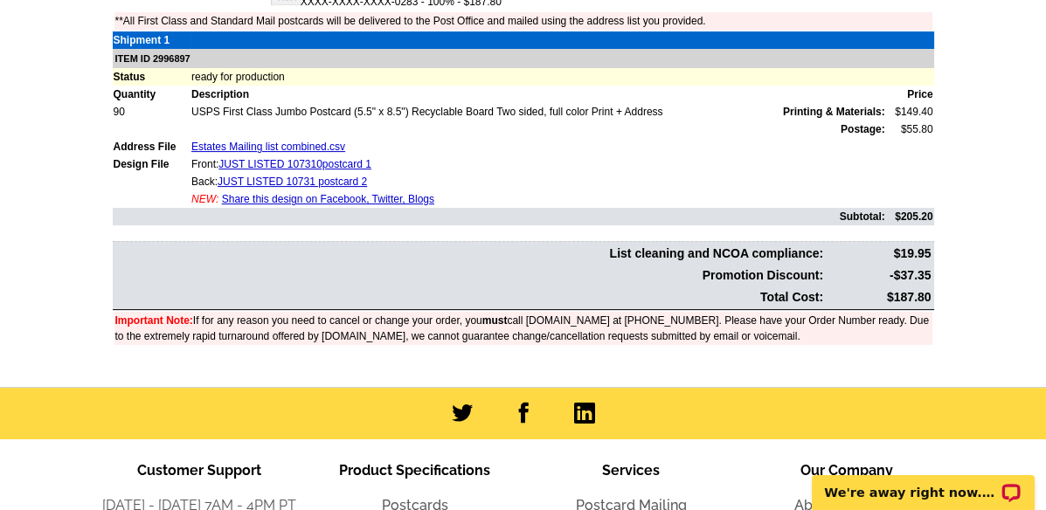
click at [319, 199] on link "Share this design on Facebook, Twitter, Blogs" at bounding box center [328, 199] width 212 height 12
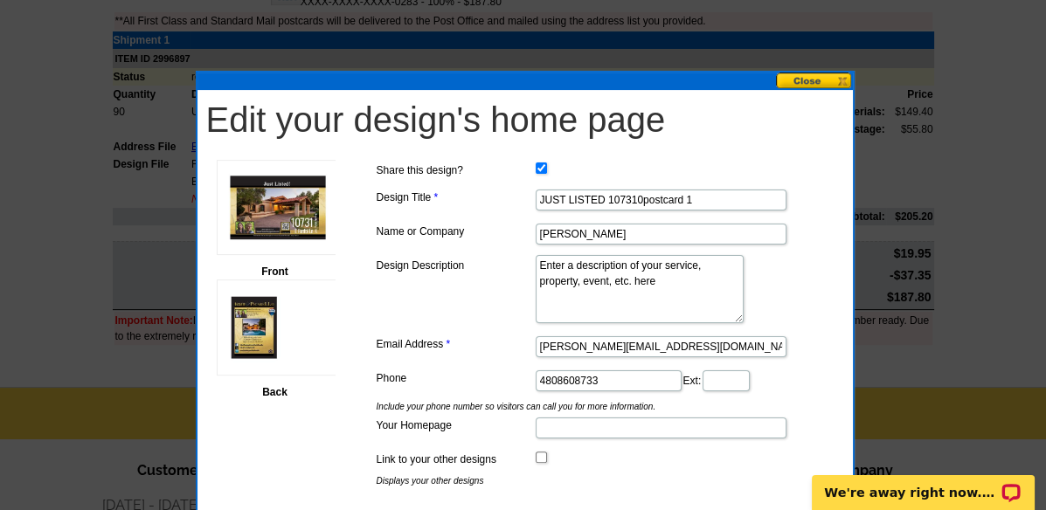
scroll to position [680, 0]
